Goal: Task Accomplishment & Management: Manage account settings

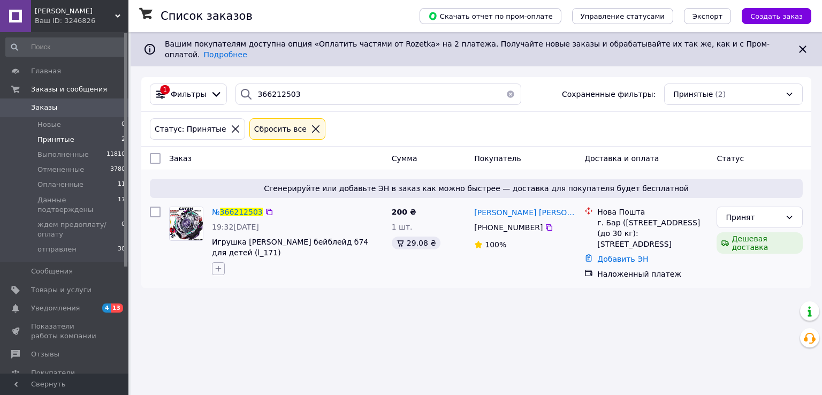
click at [220, 265] on icon "button" at bounding box center [218, 269] width 9 height 9
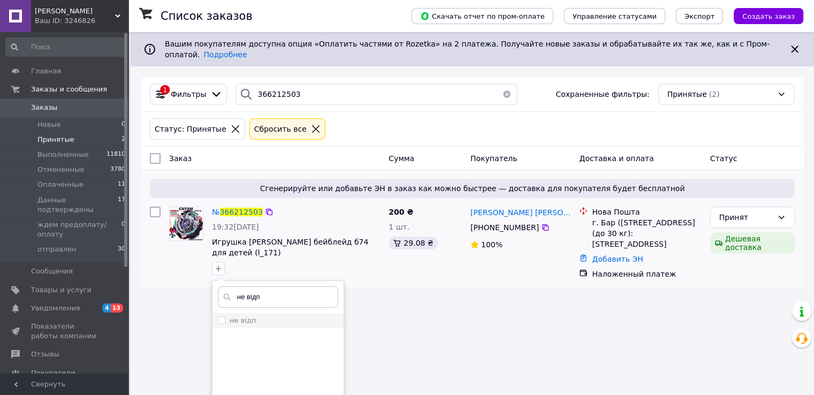
type input "не відп"
click at [243, 317] on div "не відп" at bounding box center [243, 321] width 26 height 10
click at [225, 317] on input "не відп" at bounding box center [221, 319] width 7 height 7
click at [223, 316] on input "не відп" at bounding box center [221, 319] width 7 height 7
checkbox input "true"
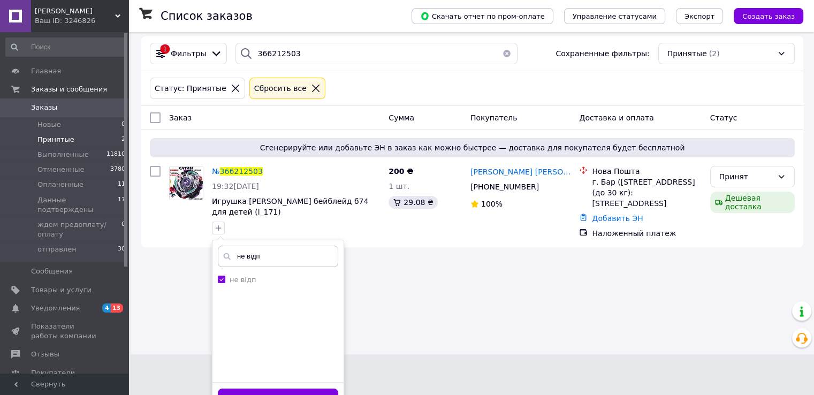
scroll to position [52, 0]
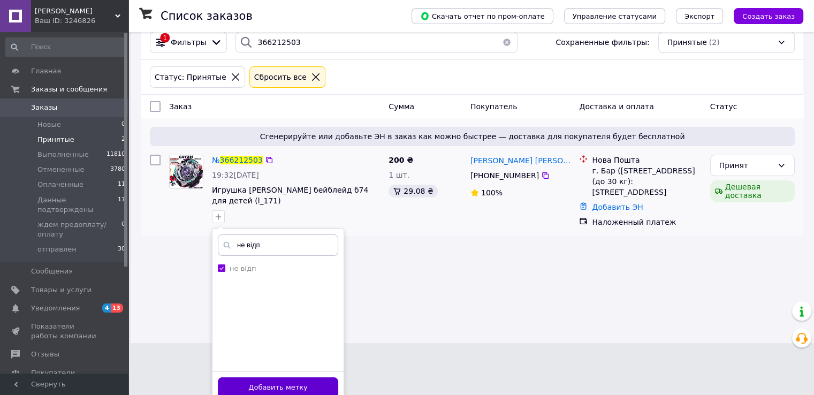
click at [321, 380] on button "Добавить метку" at bounding box center [278, 388] width 120 height 21
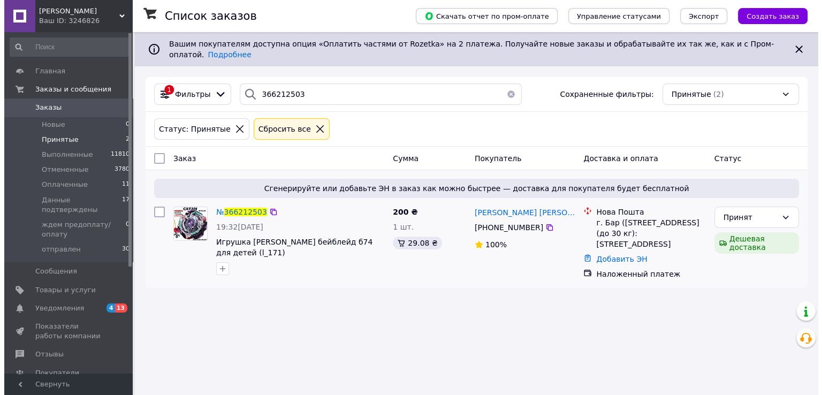
scroll to position [0, 0]
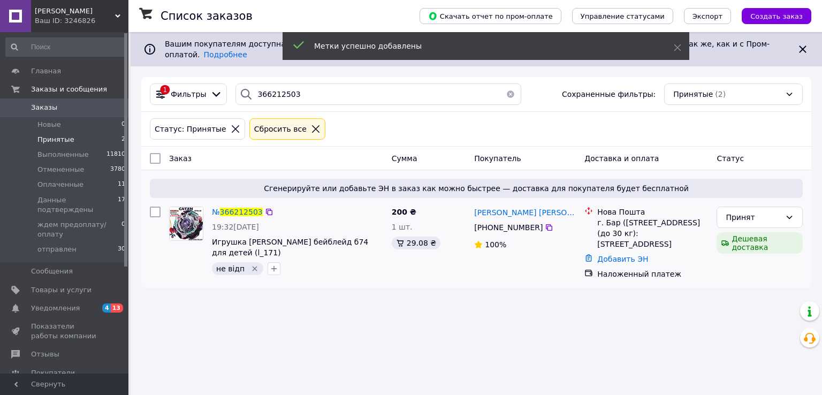
click at [70, 138] on li "Принятые 2" at bounding box center [66, 139] width 132 height 15
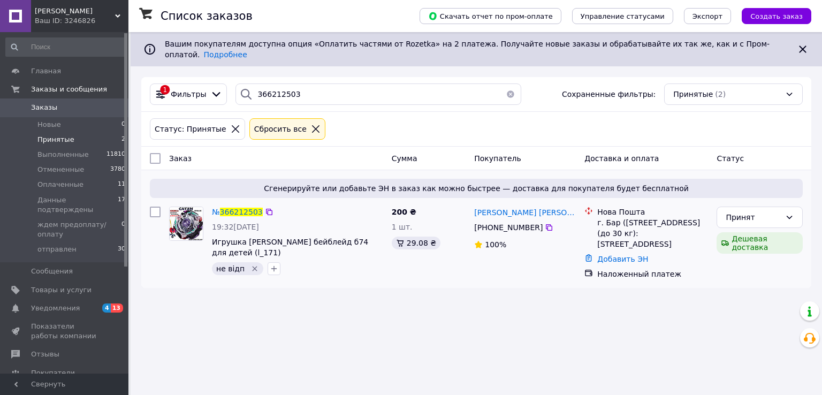
click at [503, 86] on button "button" at bounding box center [510, 94] width 21 height 21
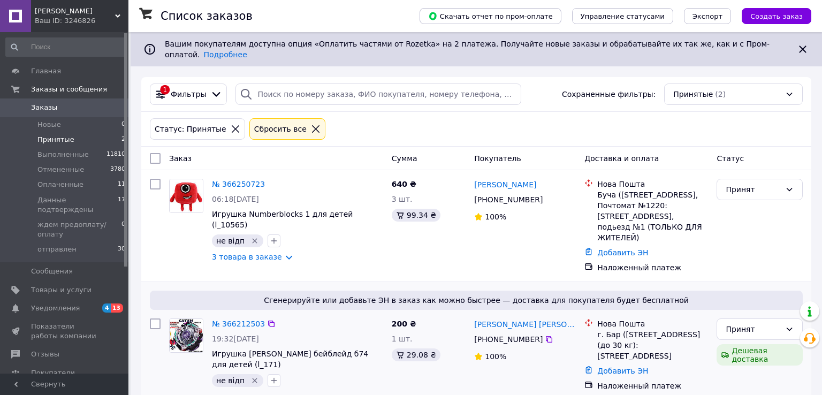
click at [525, 118] on div "Статус: Принятые Сбросить все" at bounding box center [477, 129] width 658 height 26
click at [80, 185] on li "Оплаченные 11" at bounding box center [66, 184] width 132 height 15
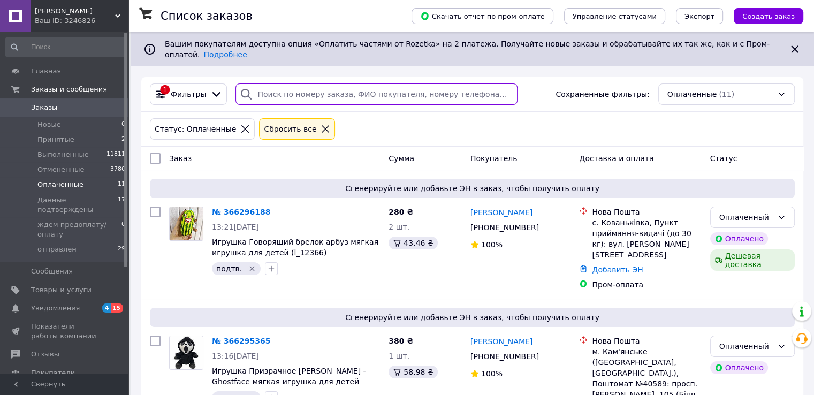
paste input "366250723"
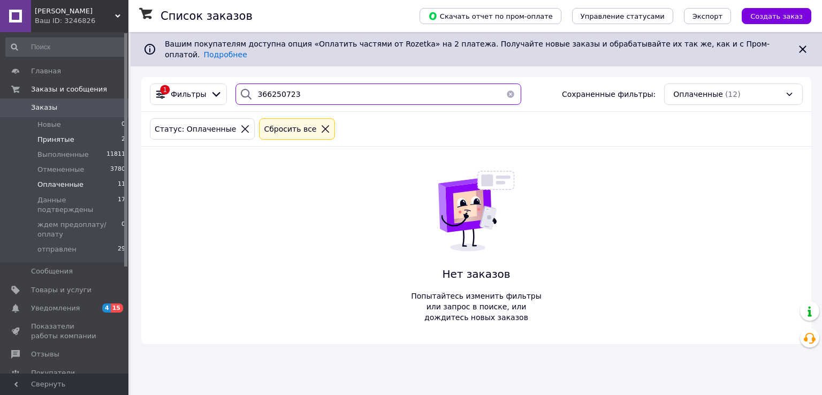
type input "366250723"
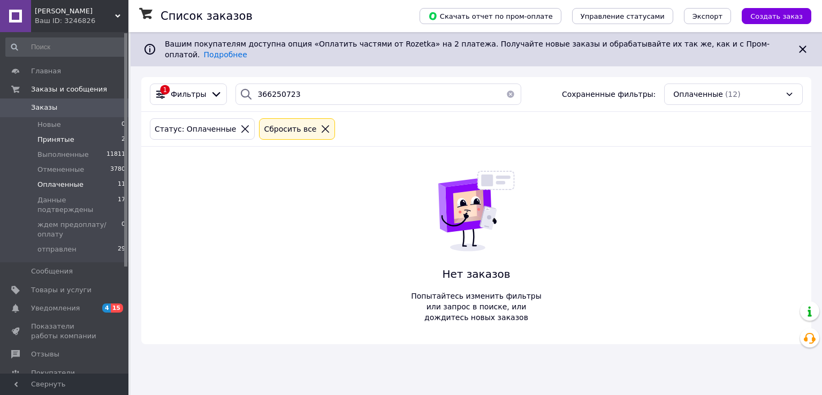
click at [77, 140] on li "Принятые 2" at bounding box center [66, 139] width 132 height 15
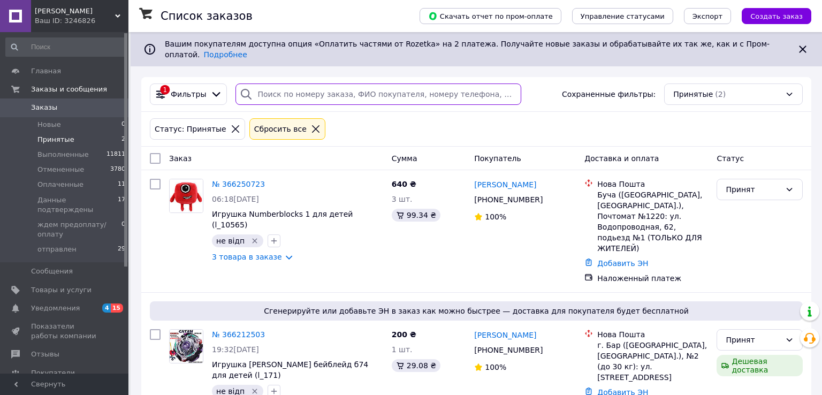
paste input "366250723"
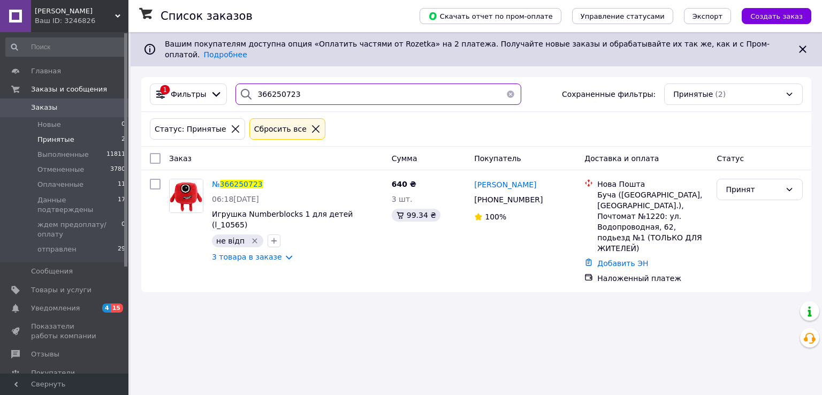
drag, startPoint x: 302, startPoint y: 90, endPoint x: 228, endPoint y: 89, distance: 74.4
click at [231, 89] on div "366250723" at bounding box center [378, 94] width 294 height 21
paste input "1250"
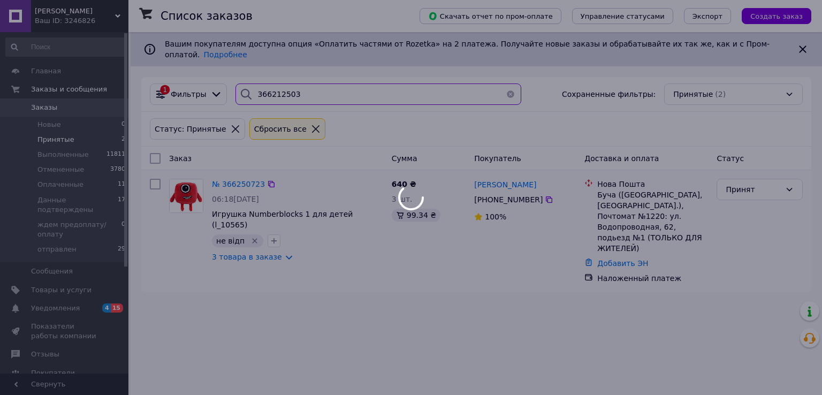
type input "366212503"
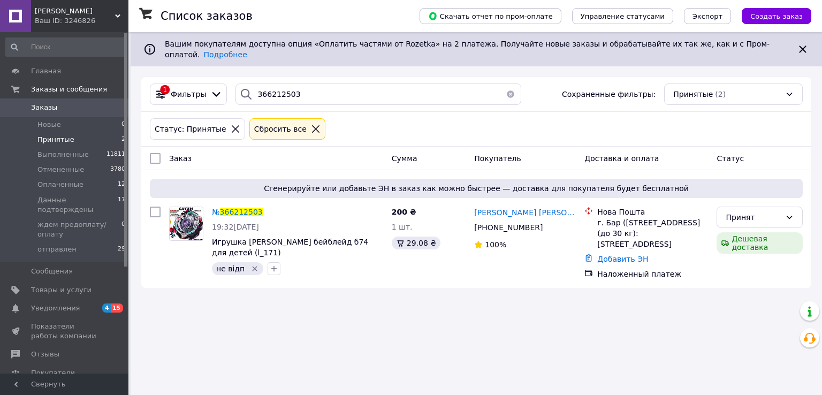
click at [505, 84] on button "button" at bounding box center [510, 94] width 21 height 21
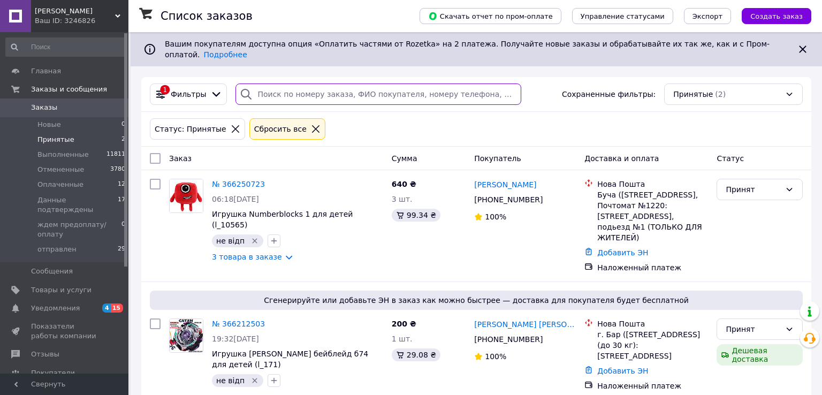
paste input "366212503"
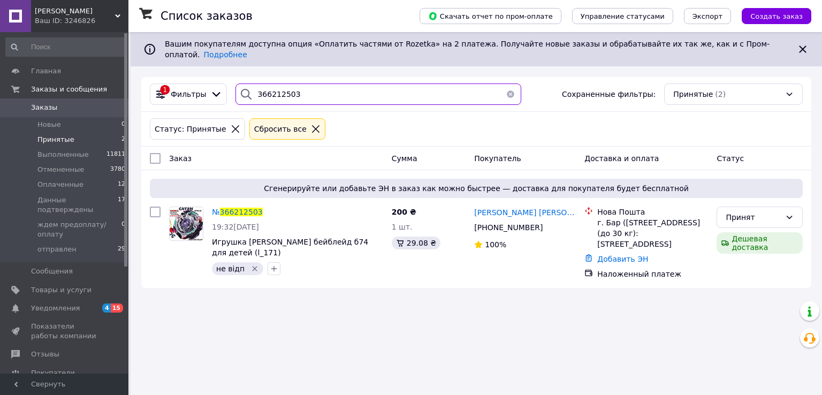
type input "366212503"
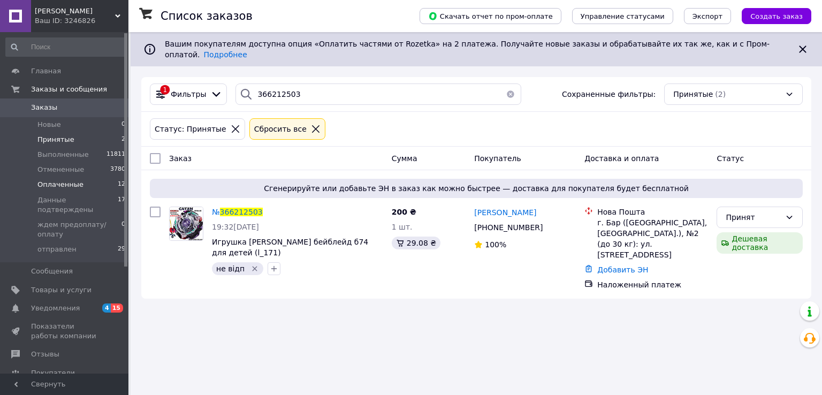
click at [83, 189] on li "Оплаченные 12" at bounding box center [66, 184] width 132 height 15
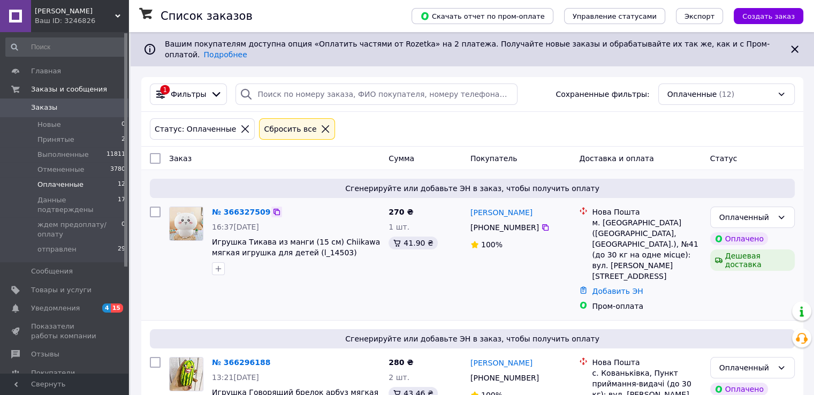
click at [274, 209] on icon at bounding box center [277, 212] width 6 height 6
paste input "366327509"
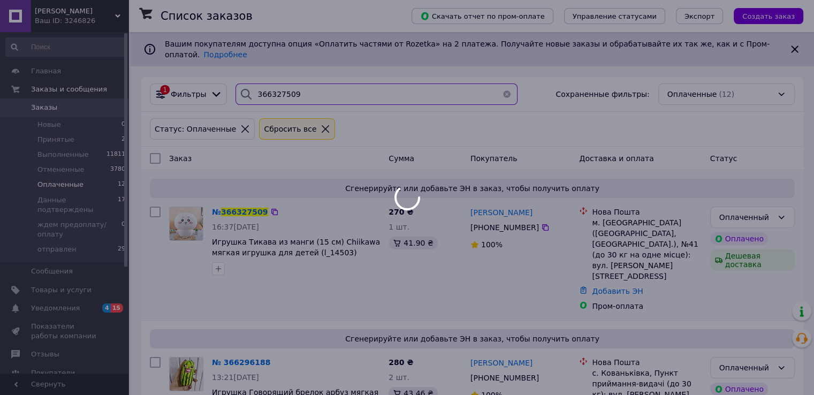
type input "366327509"
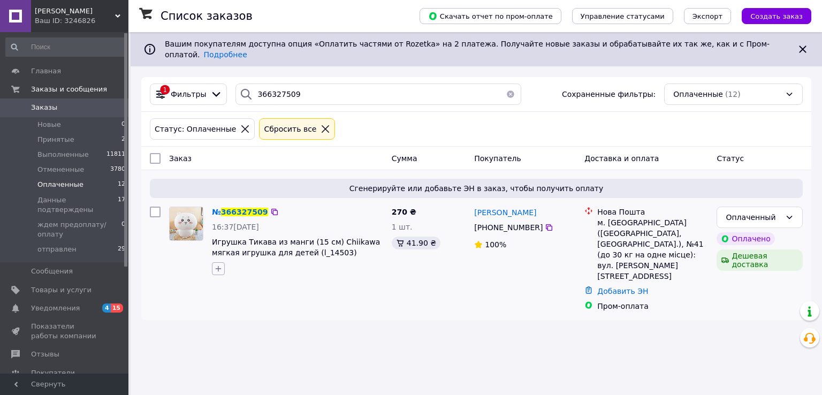
click at [216, 265] on icon "button" at bounding box center [218, 269] width 9 height 9
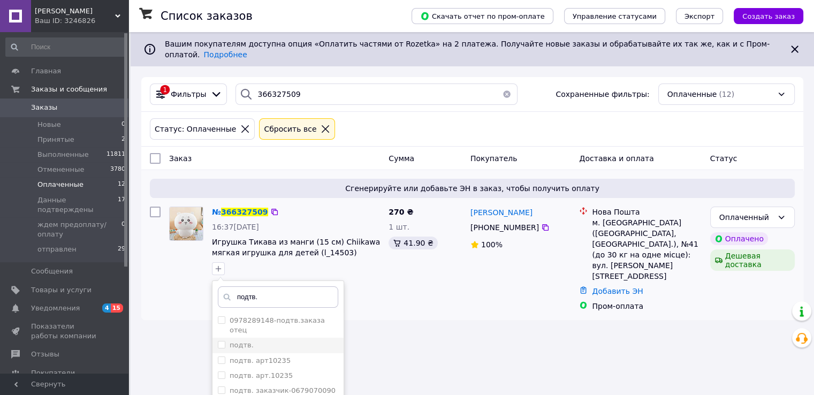
type input "подтв."
click at [253, 341] on div "подтв." at bounding box center [278, 346] width 120 height 10
checkbox input "true"
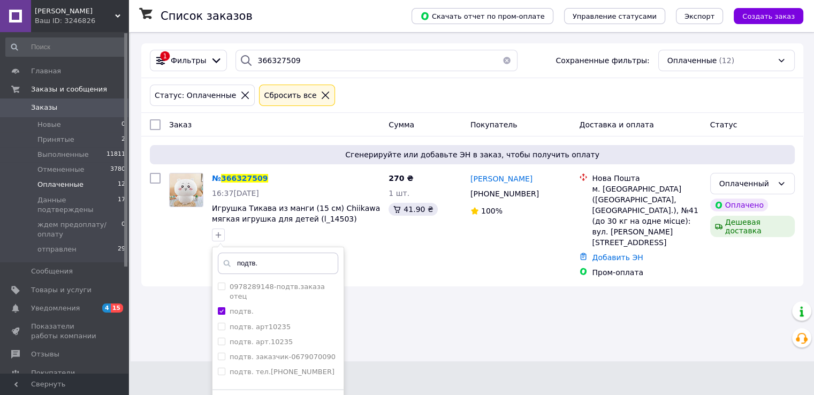
scroll to position [52, 0]
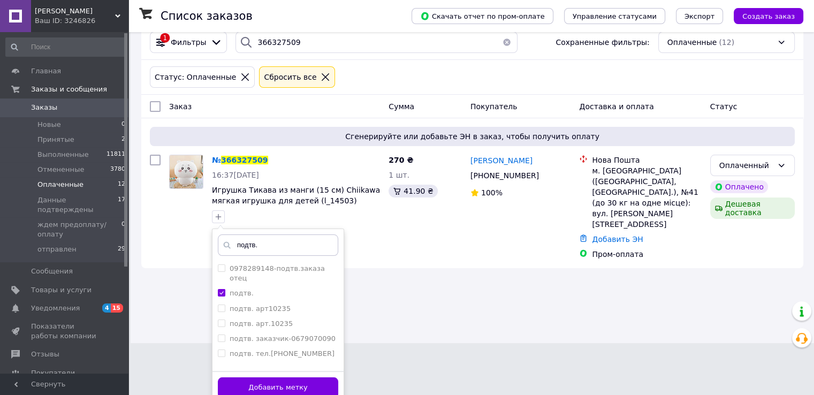
click at [328, 378] on button "Добавить метку" at bounding box center [278, 388] width 120 height 21
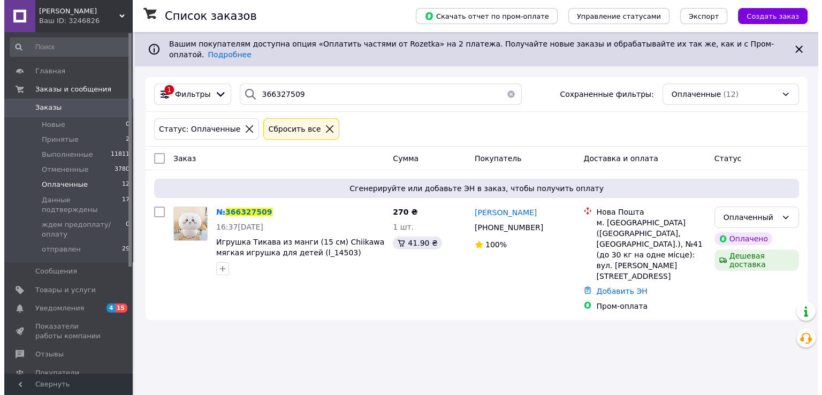
scroll to position [0, 0]
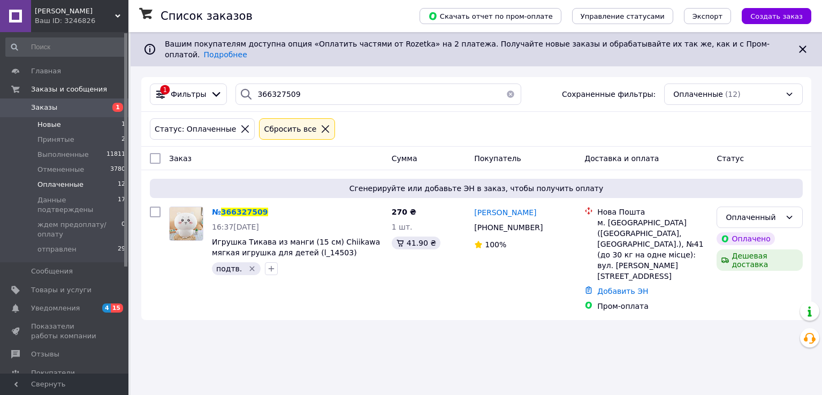
click at [60, 125] on li "Новые 1" at bounding box center [66, 124] width 132 height 15
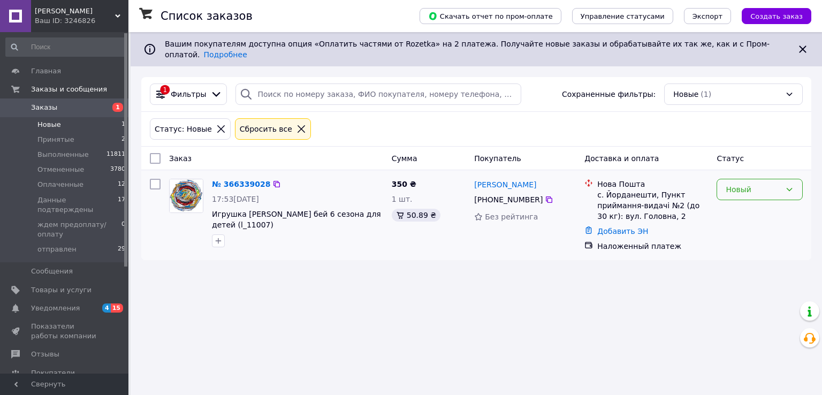
click at [789, 185] on icon at bounding box center [790, 189] width 9 height 9
click at [744, 202] on li "Принят" at bounding box center [760, 203] width 85 height 19
click at [63, 126] on li "Новые 1" at bounding box center [66, 124] width 132 height 15
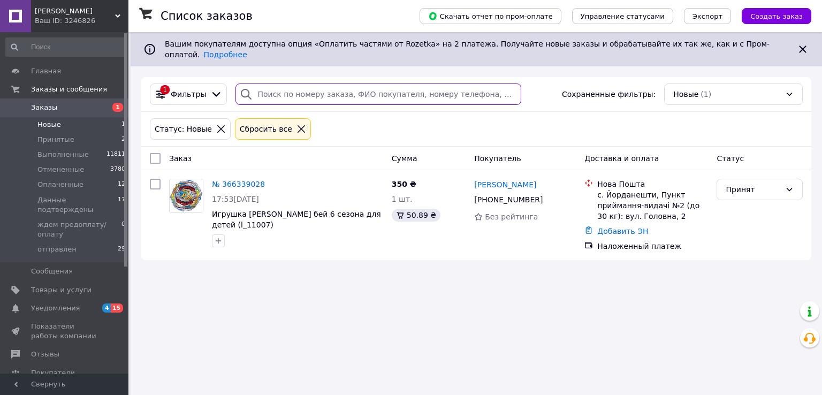
paste input "366339028"
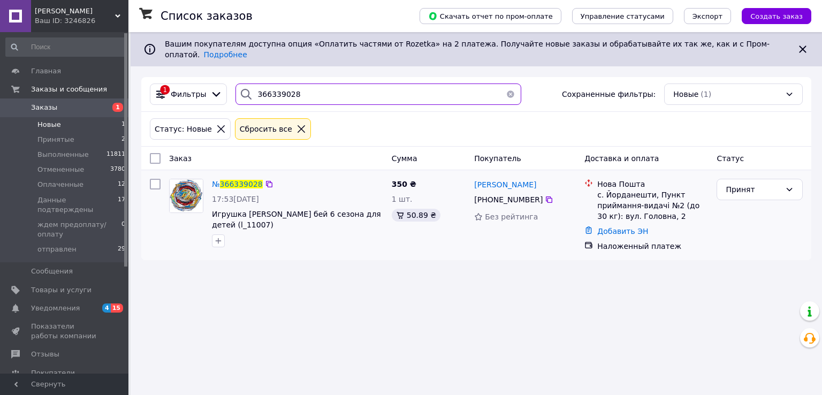
type input "366339028"
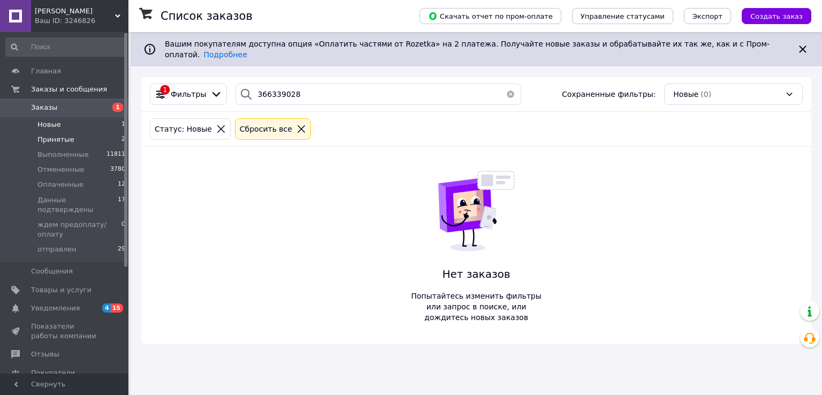
click at [72, 139] on li "Принятые 2" at bounding box center [66, 139] width 132 height 15
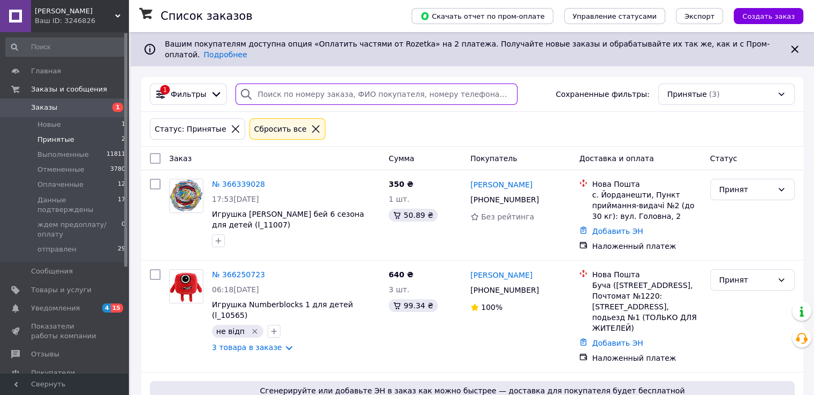
paste input "366339028"
type input "366339028"
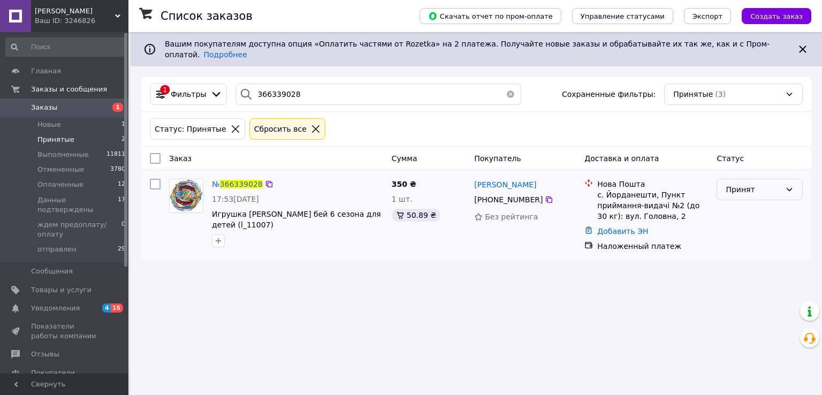
click at [792, 185] on icon at bounding box center [790, 189] width 9 height 9
click at [750, 266] on li "Данные подтверждены" at bounding box center [760, 267] width 85 height 30
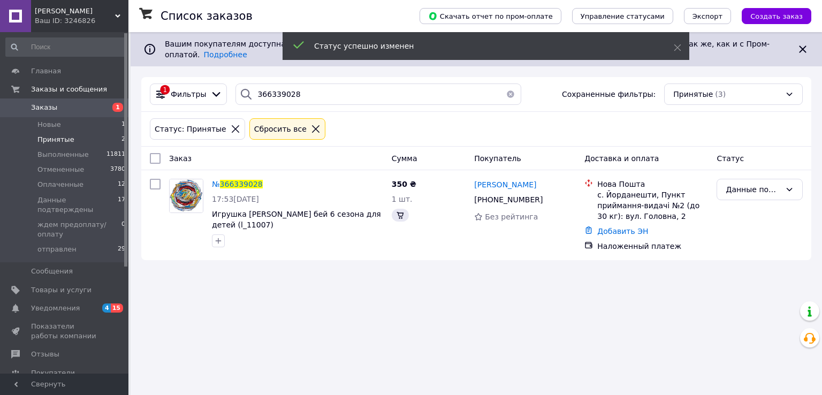
click at [426, 309] on div "Список заказов Скачать отчет по пром-оплате Управление статусами Экспорт Создат…" at bounding box center [477, 197] width 692 height 395
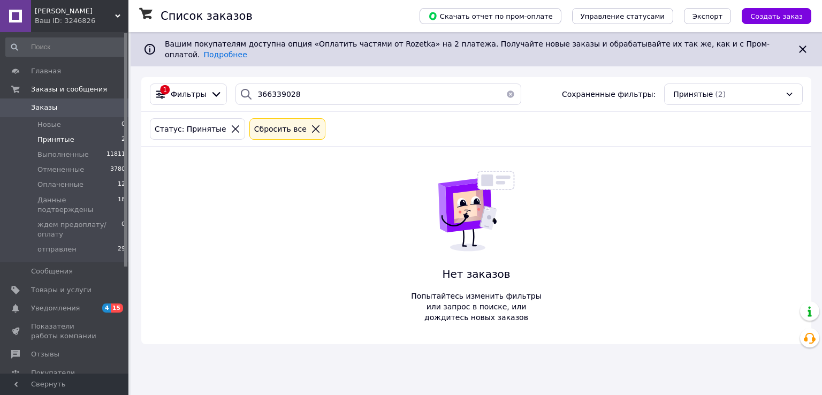
click at [56, 140] on span "Принятые" at bounding box center [55, 140] width 37 height 10
click at [505, 87] on button "button" at bounding box center [510, 94] width 21 height 21
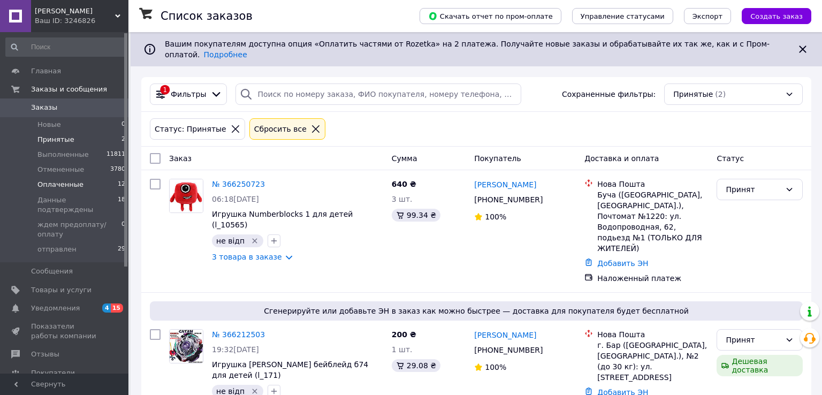
click at [86, 185] on li "Оплаченные 12" at bounding box center [66, 184] width 132 height 15
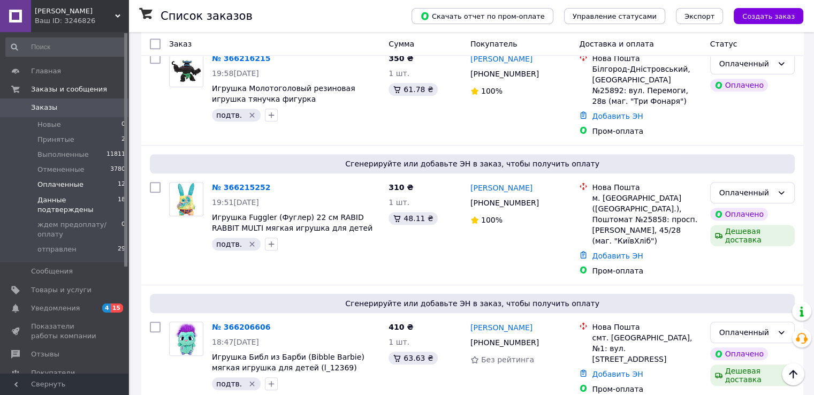
scroll to position [706, 0]
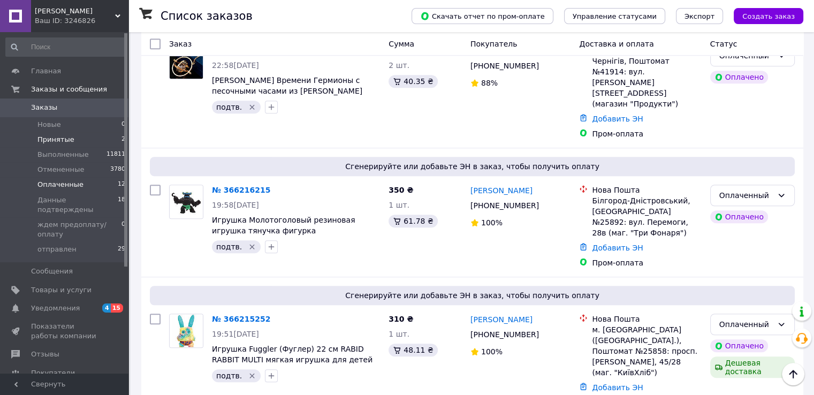
click at [67, 141] on span "Принятые" at bounding box center [55, 140] width 37 height 10
